Goal: Information Seeking & Learning: Learn about a topic

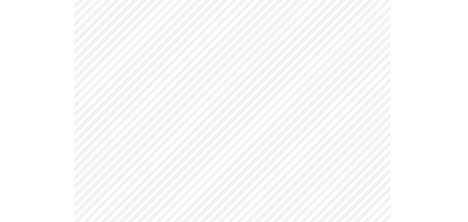
scroll to position [109, 0]
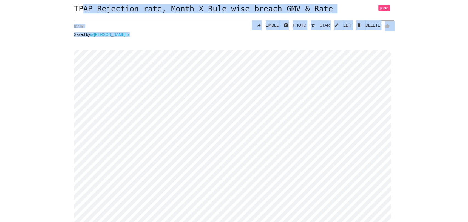
click at [82, 1] on body "thiscode Works search All: All: Code: Title: Tag: All: Code: Title: Tag: search…" at bounding box center [234, 111] width 468 height 222
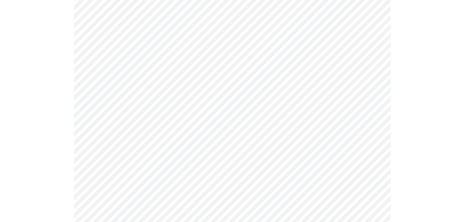
scroll to position [143, 0]
